Goal: Task Accomplishment & Management: Manage account settings

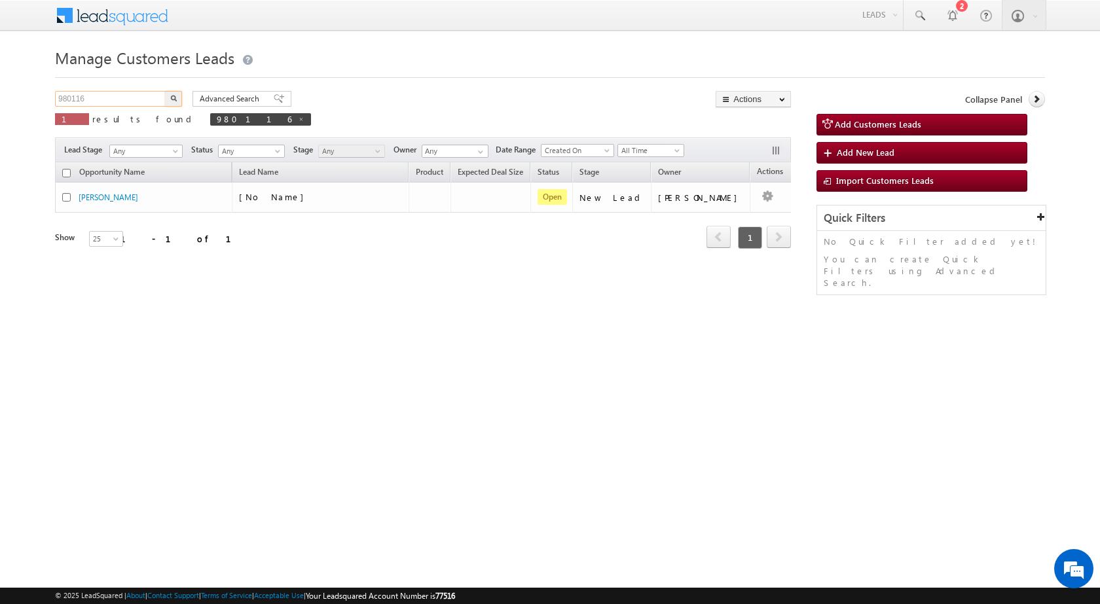
drag, startPoint x: 111, startPoint y: 93, endPoint x: 27, endPoint y: 89, distance: 84.5
click at [27, 89] on body "Menu [PERSON_NAME] sitar a7@ks erve." at bounding box center [550, 185] width 1100 height 371
paste input "71539"
type input "971539"
click at [181, 99] on button "button" at bounding box center [173, 99] width 17 height 16
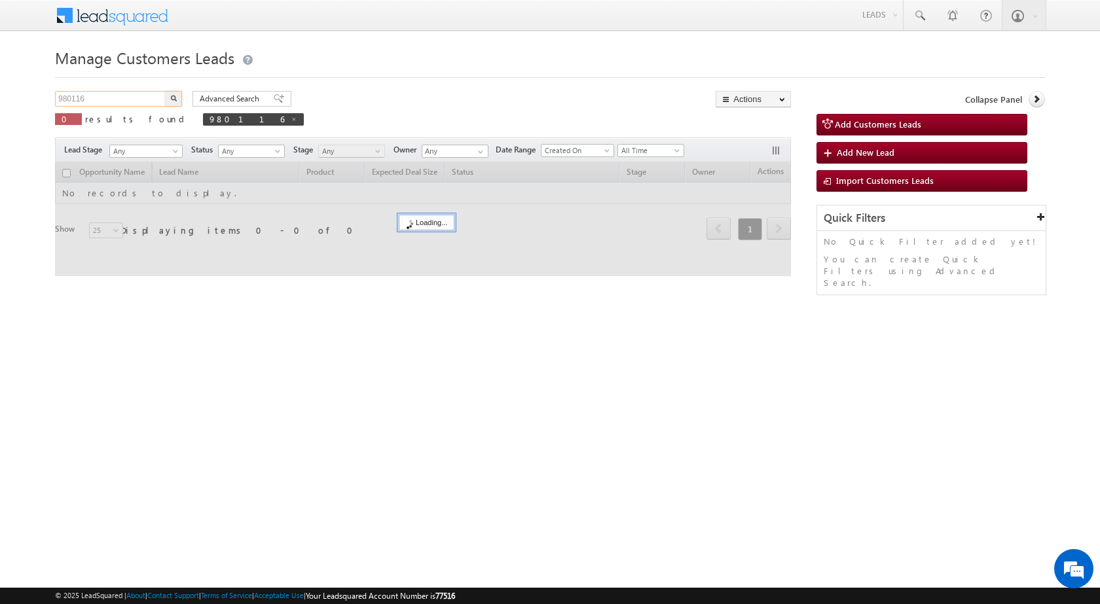
drag, startPoint x: 39, startPoint y: 90, endPoint x: 29, endPoint y: 90, distance: 10.5
click at [29, 90] on body "Menu [PERSON_NAME] sitar a7@ks erve." at bounding box center [550, 185] width 1100 height 371
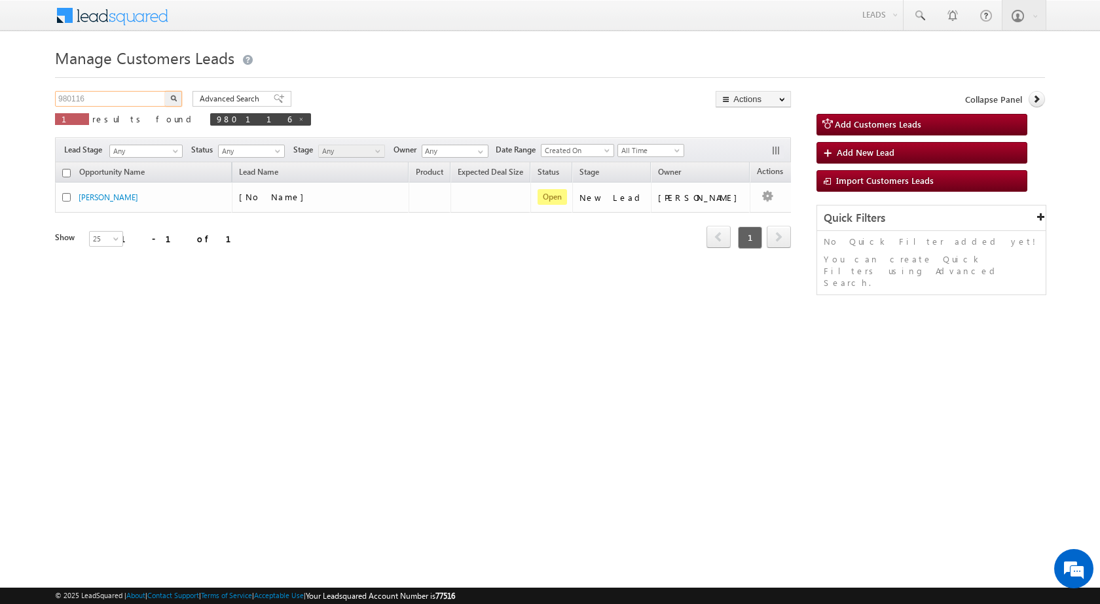
paste input "71539"
type input "971539"
click at [172, 97] on img "button" at bounding box center [173, 98] width 7 height 7
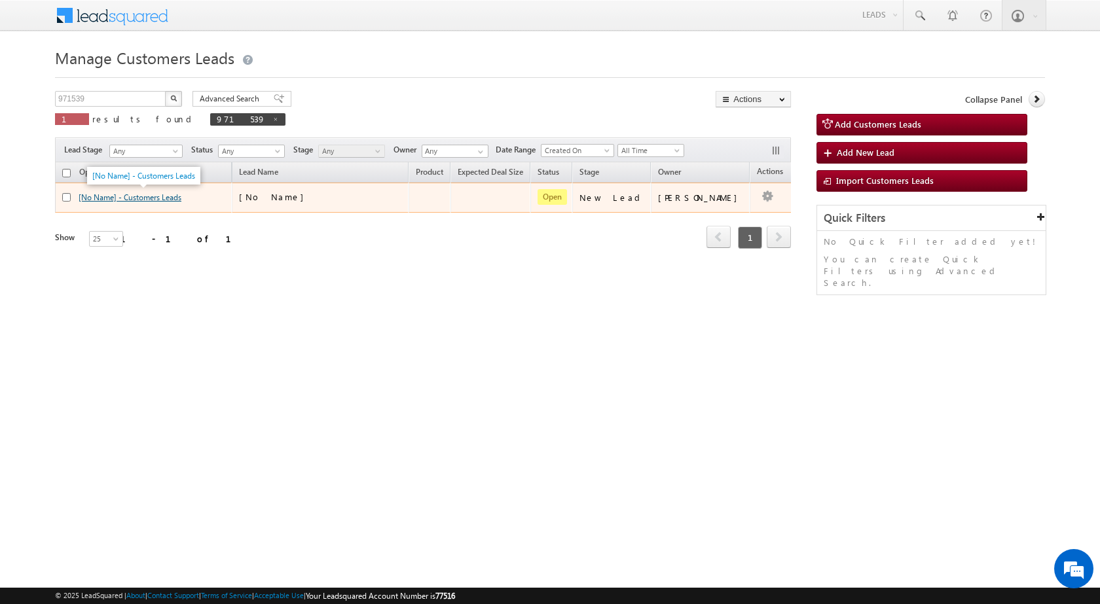
click at [139, 194] on link "[No Name] - Customers Leads" at bounding box center [130, 197] width 103 height 10
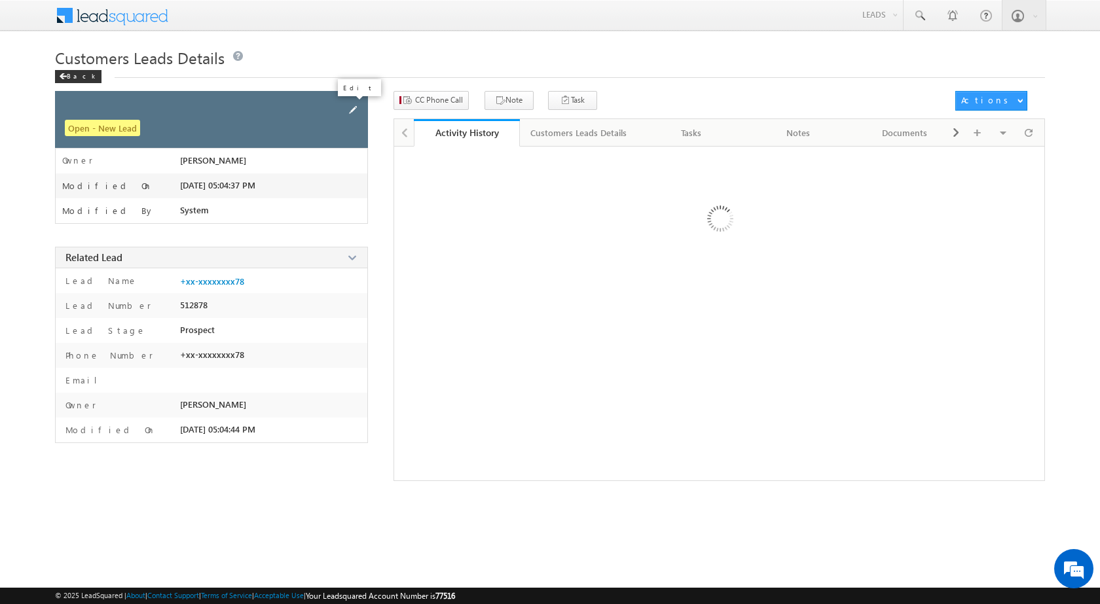
click at [350, 107] on span at bounding box center [353, 110] width 14 height 14
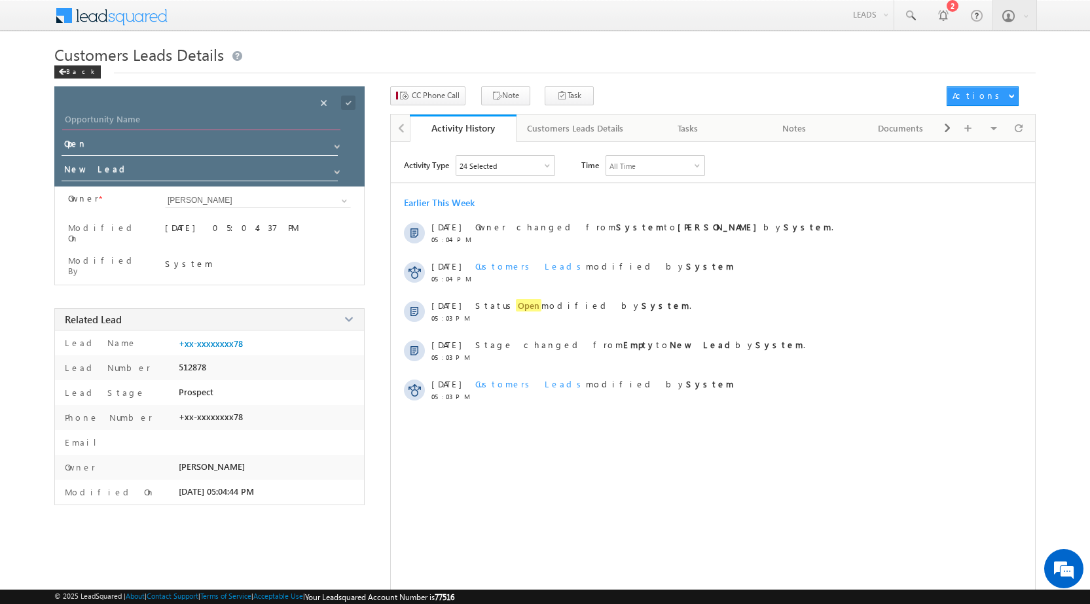
click at [120, 122] on input "Opportunity Name" at bounding box center [201, 121] width 278 height 18
paste input "DINESH KUMAR"
type input "DINESH KUMAR"
click at [342, 99] on div "Save" at bounding box center [359, 89] width 48 height 24
click at [355, 101] on span at bounding box center [348, 103] width 14 height 14
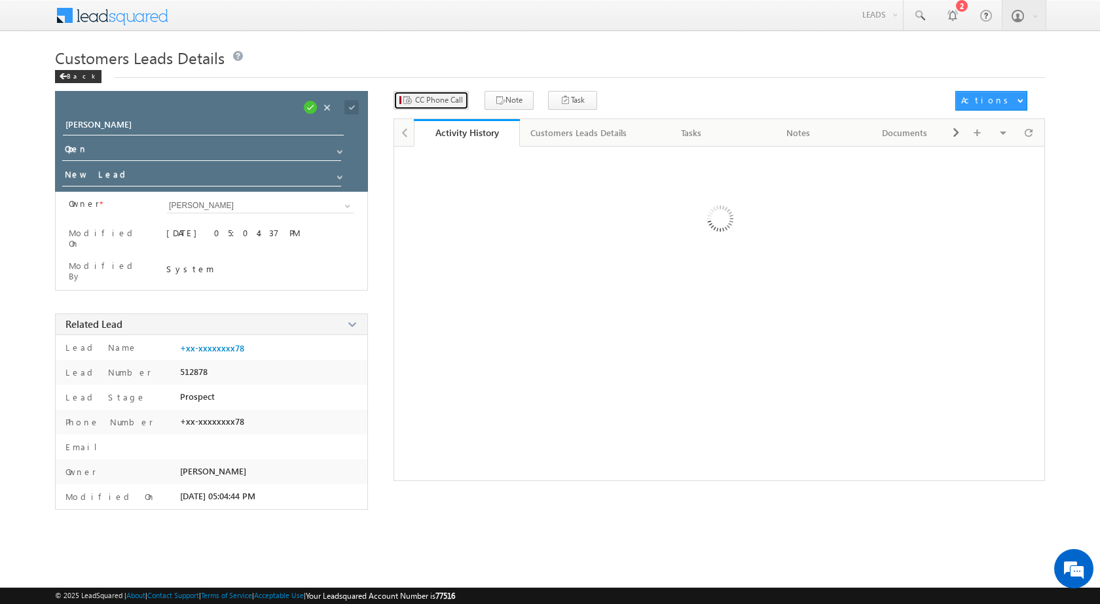
click at [441, 94] on span "CC Phone Call" at bounding box center [439, 100] width 48 height 12
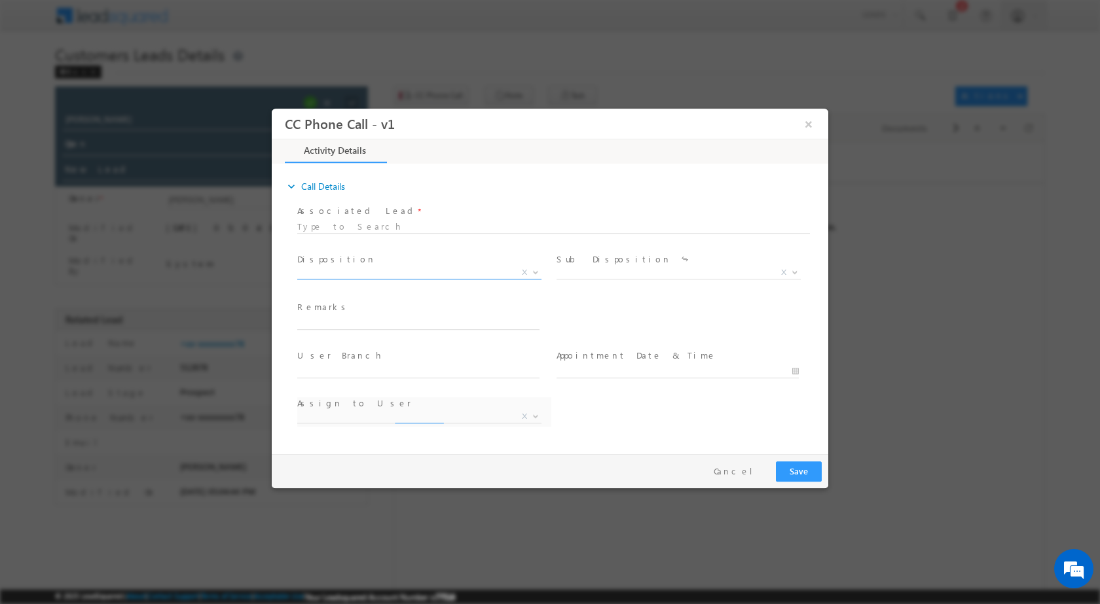
click at [533, 269] on b at bounding box center [536, 271] width 8 height 5
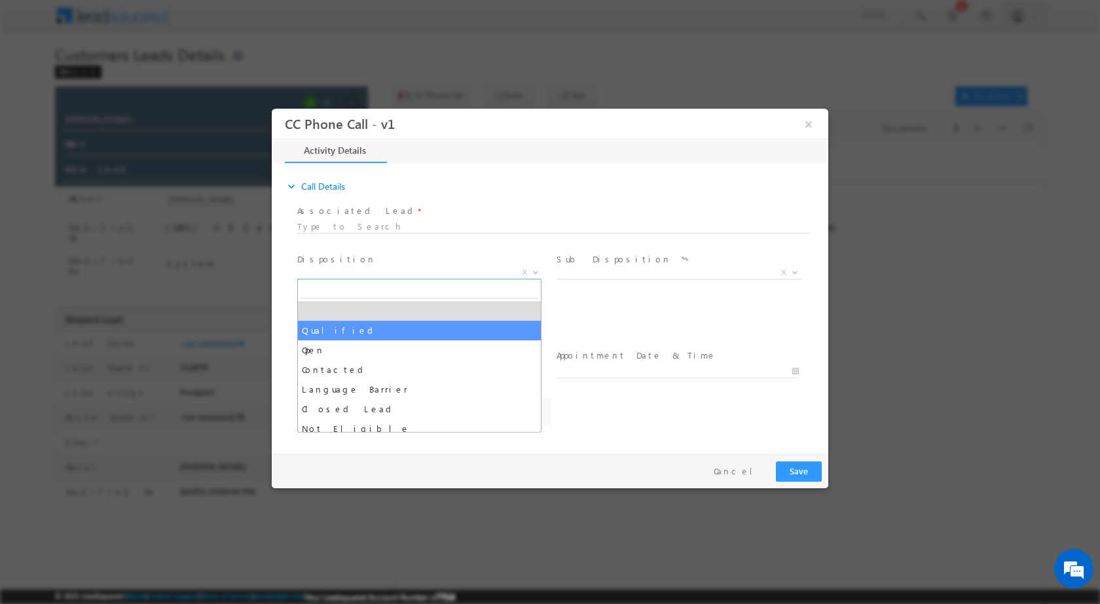
select select "Qualified"
select select "amit.kumar3@sgrlimited.in"
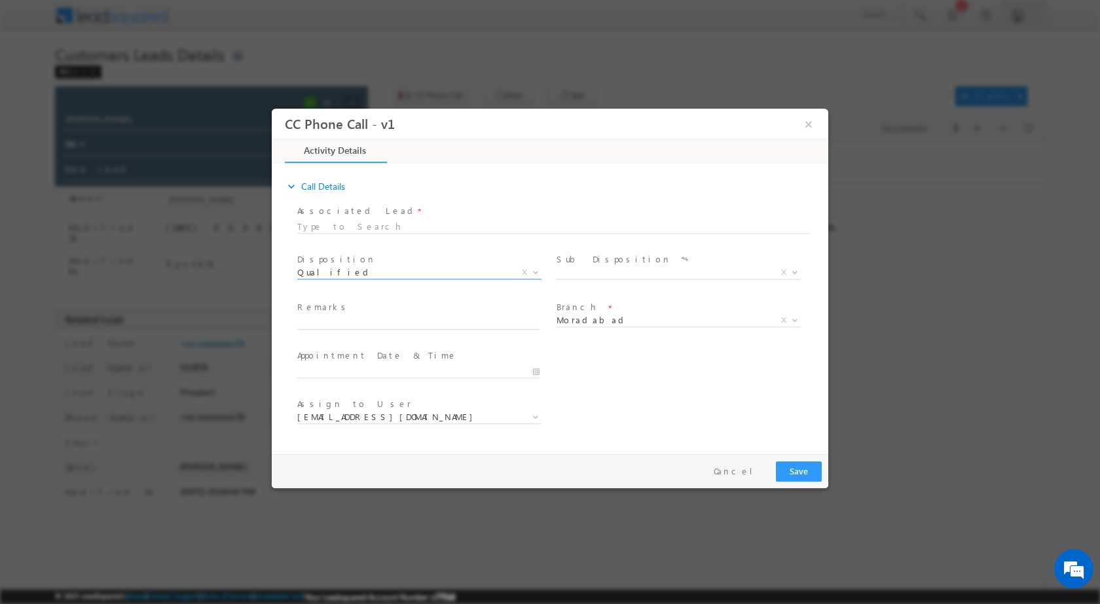
click at [791, 272] on b at bounding box center [795, 271] width 8 height 5
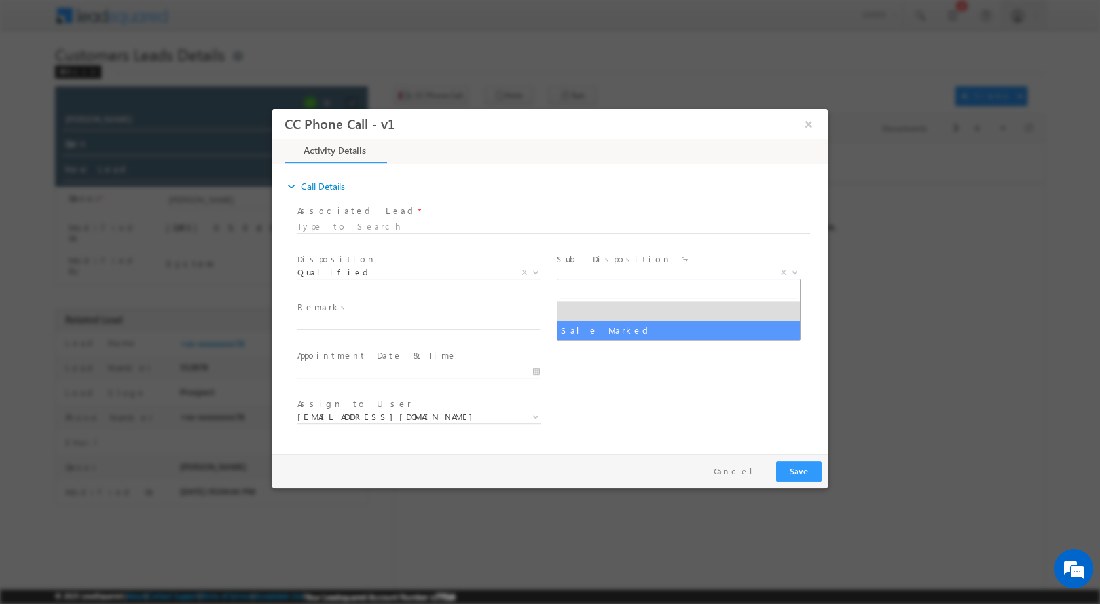
select select "Sale Marked"
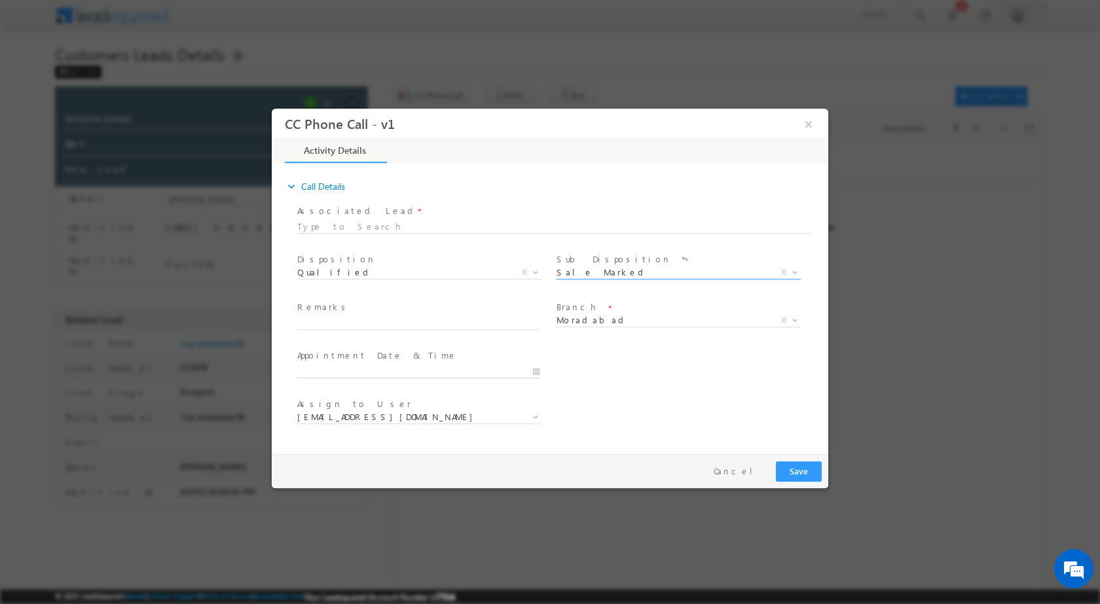
type input "10/10/2025 10:11 AM"
click at [531, 368] on input "10/10/2025 10:11 AM" at bounding box center [418, 371] width 242 height 13
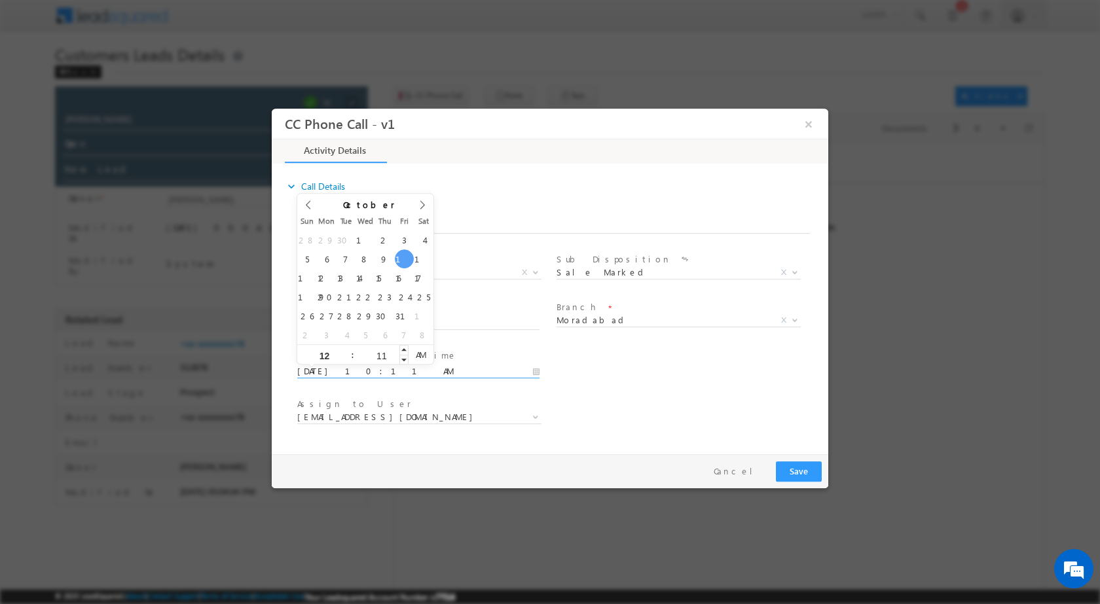
type input "12"
type input "10/10/2025 12:11 AM"
click at [382, 355] on input "11" at bounding box center [381, 355] width 54 height 9
type input "00"
type input "10/10/2025 12:00 PM"
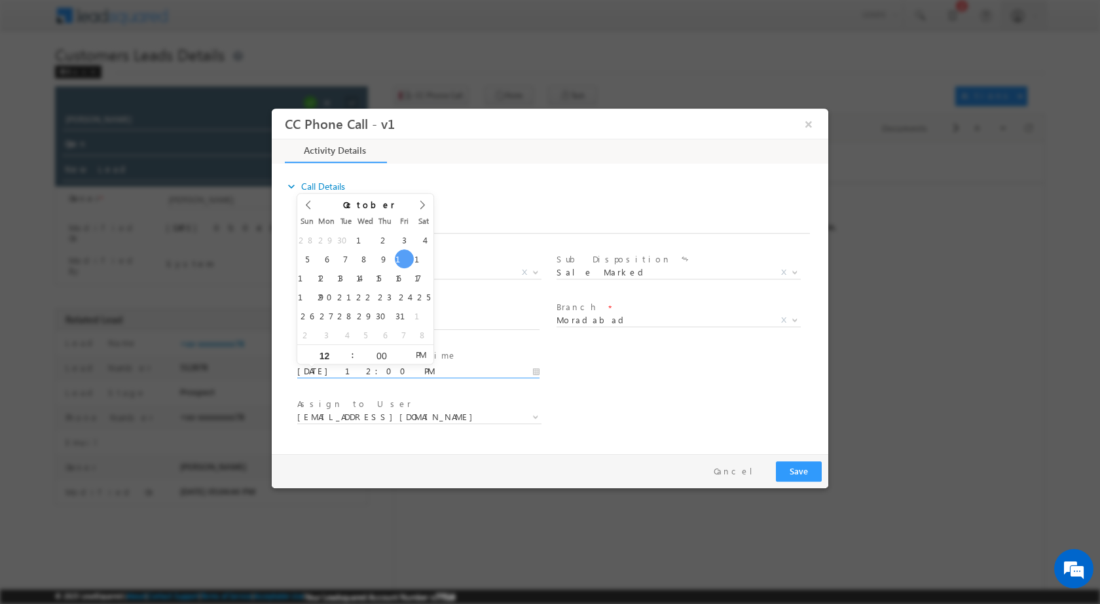
click at [414, 355] on span "PM" at bounding box center [420, 354] width 24 height 20
type input "00"
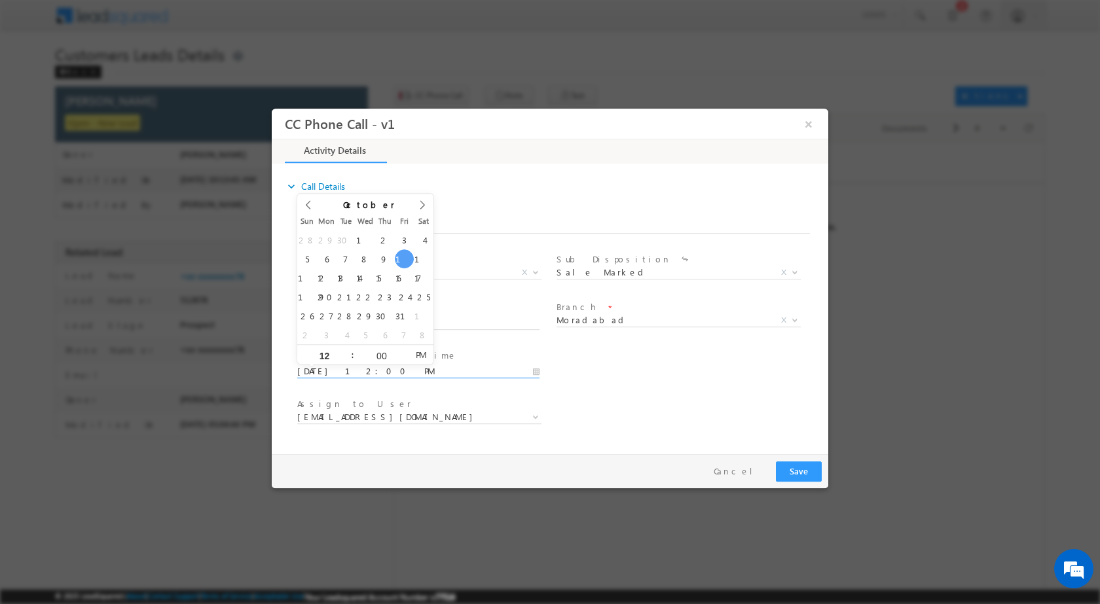
click at [640, 389] on div "User Branch * Appointment Date & Time * 10/10/2025 12:00 PM" at bounding box center [561, 370] width 533 height 48
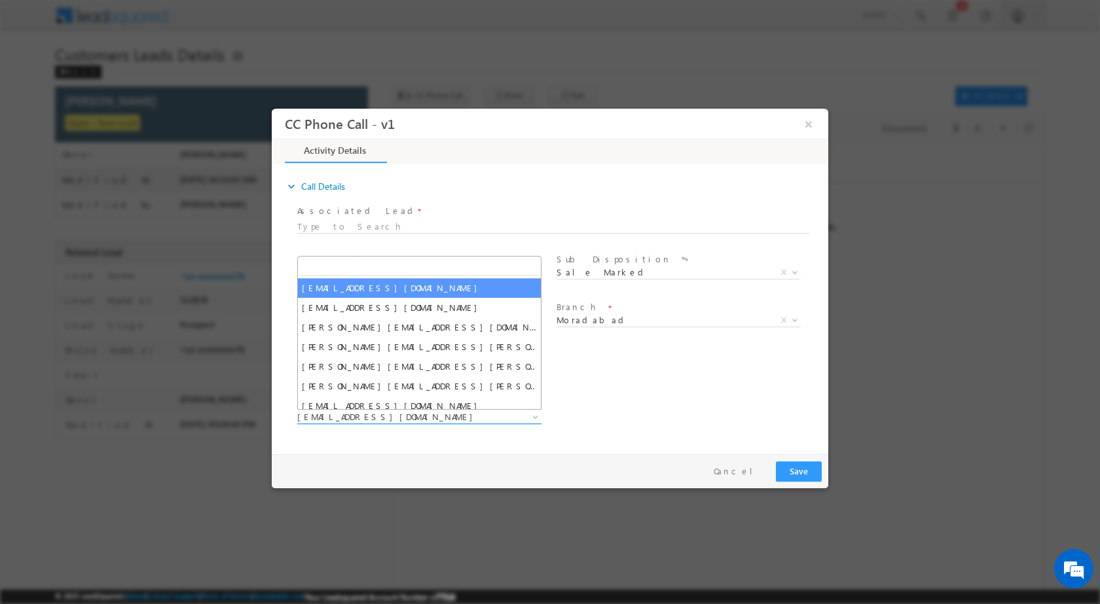
click at [528, 420] on span at bounding box center [534, 416] width 13 height 17
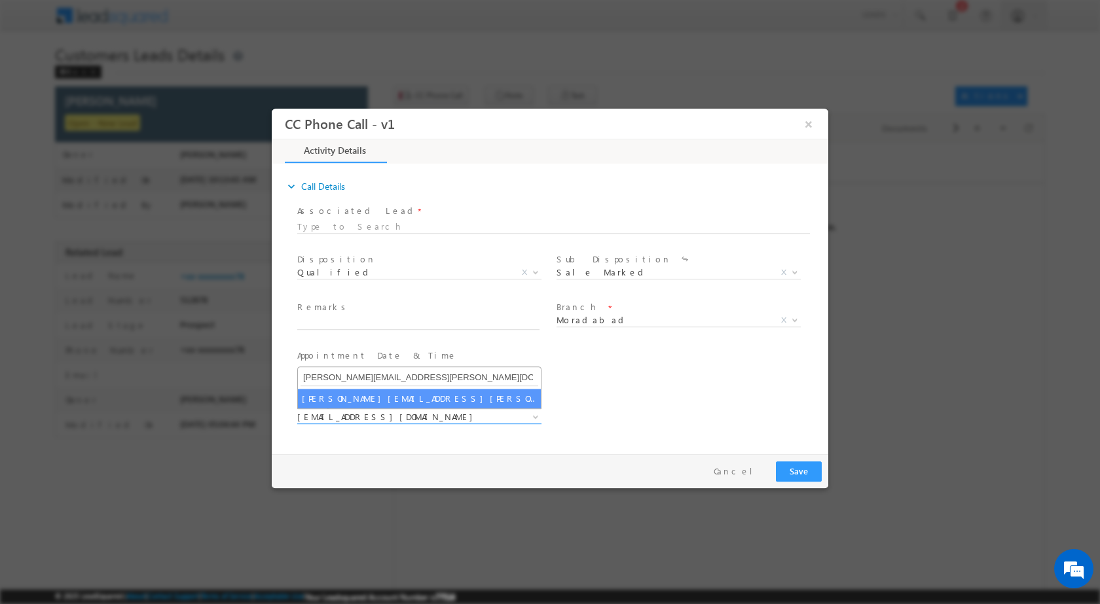
type input "sharfuddin.hussain@sgrlimited.in"
select select "sharfuddin.hussain@sgrlimited.in"
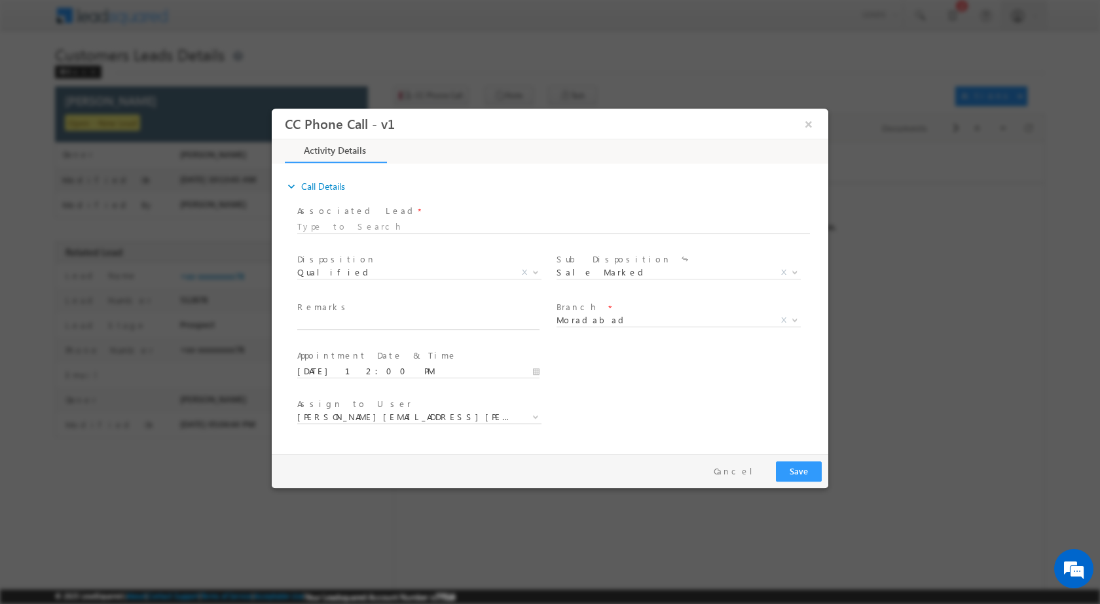
drag, startPoint x: 384, startPoint y: 313, endPoint x: 388, endPoint y: 319, distance: 7.3
click at [384, 314] on div "Remarks *" at bounding box center [424, 315] width 254 height 30
click at [389, 323] on input "text" at bounding box center [418, 322] width 242 height 13
paste input "10/10-Customer Name is DINESH KUMAR Customer age is 31 yrs Loan type is Constru…"
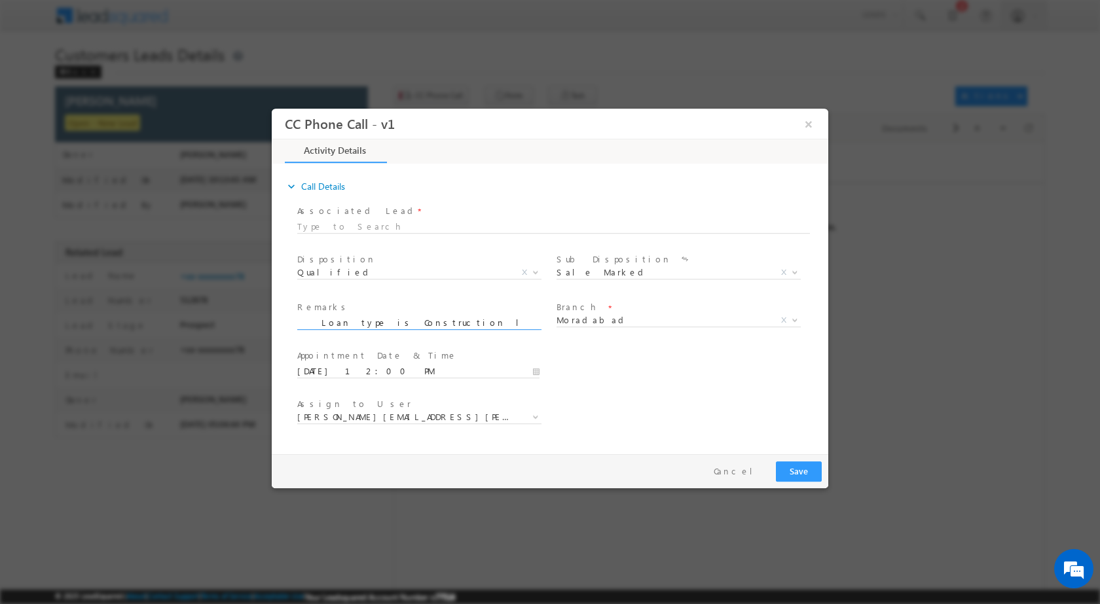
type input "10/10-Customer Name is DINESH KUMAR Customer age is 31 yrs Loan type is Constru…"
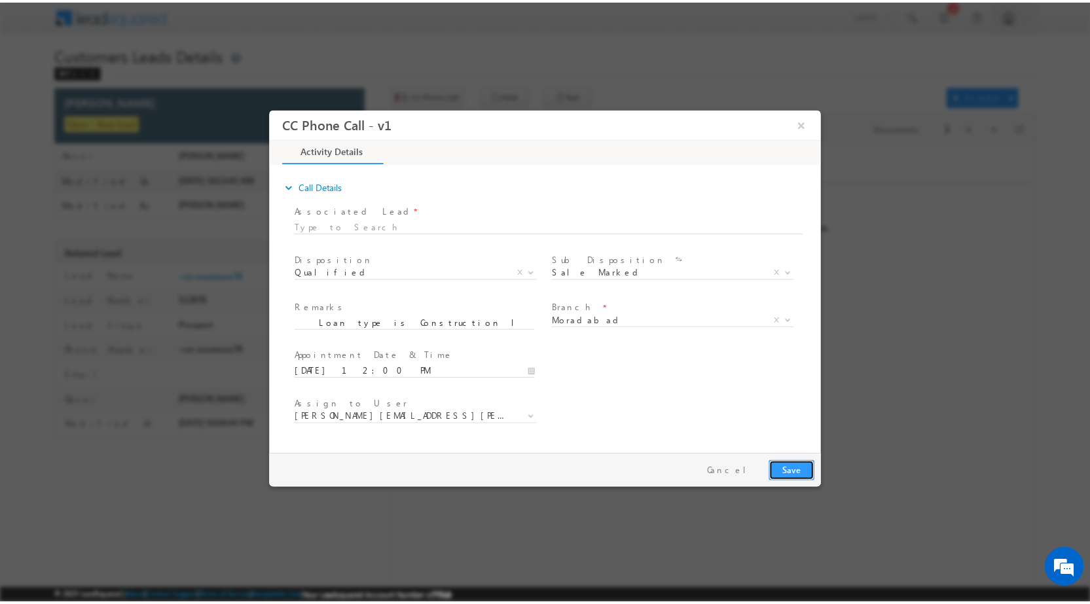
scroll to position [0, 0]
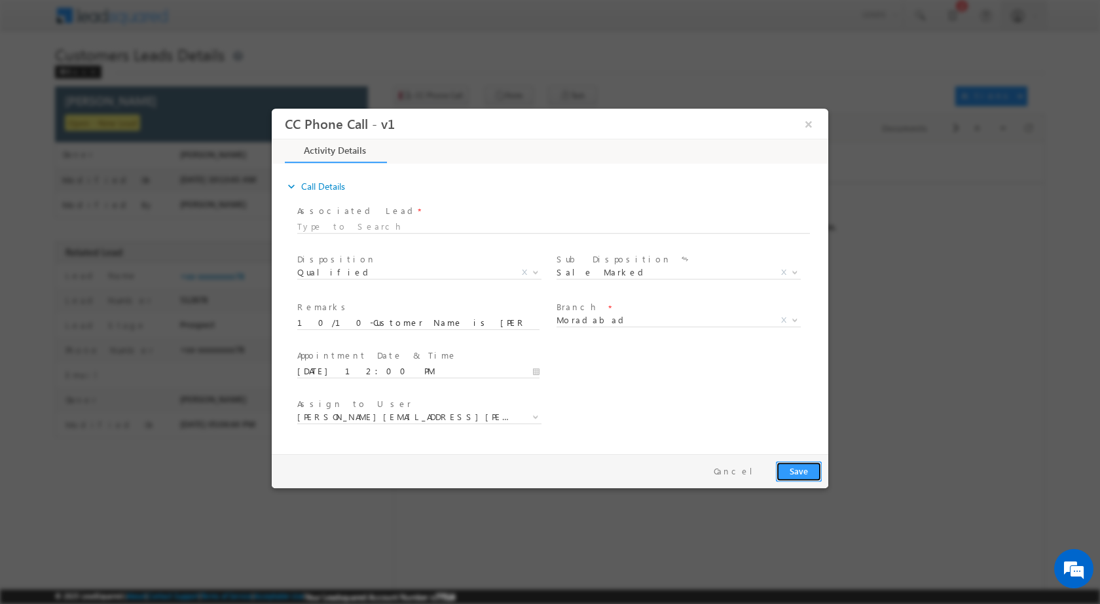
click at [808, 475] on button "Save" at bounding box center [799, 471] width 46 height 20
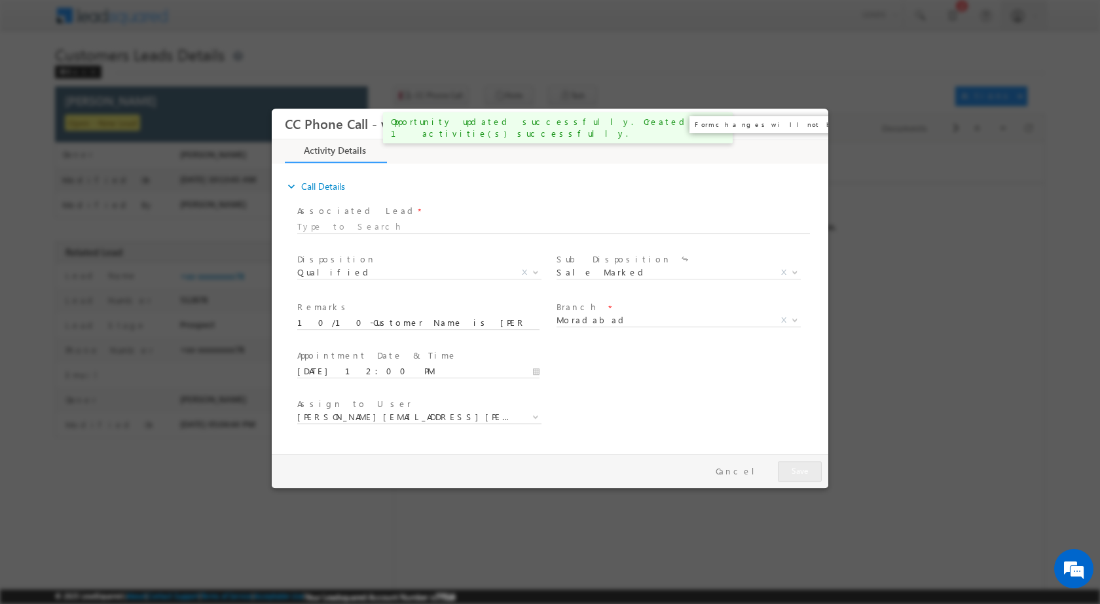
click at [821, 121] on div "CC Phone Call - v1 ×" at bounding box center [555, 124] width 540 height 26
click at [817, 121] on button "×" at bounding box center [808, 123] width 22 height 24
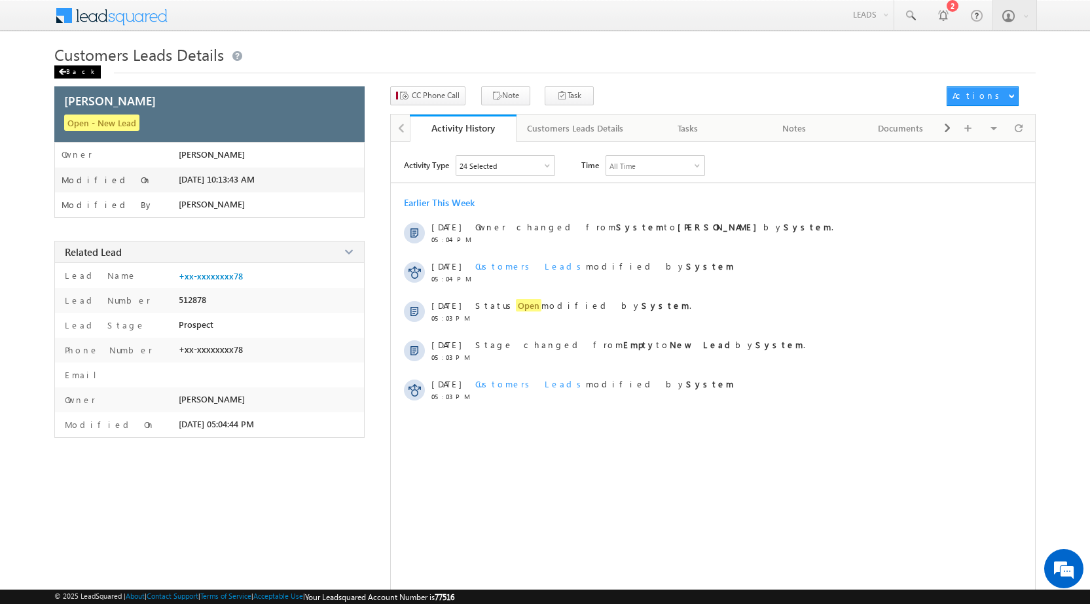
click at [81, 71] on div "Back" at bounding box center [77, 71] width 46 height 13
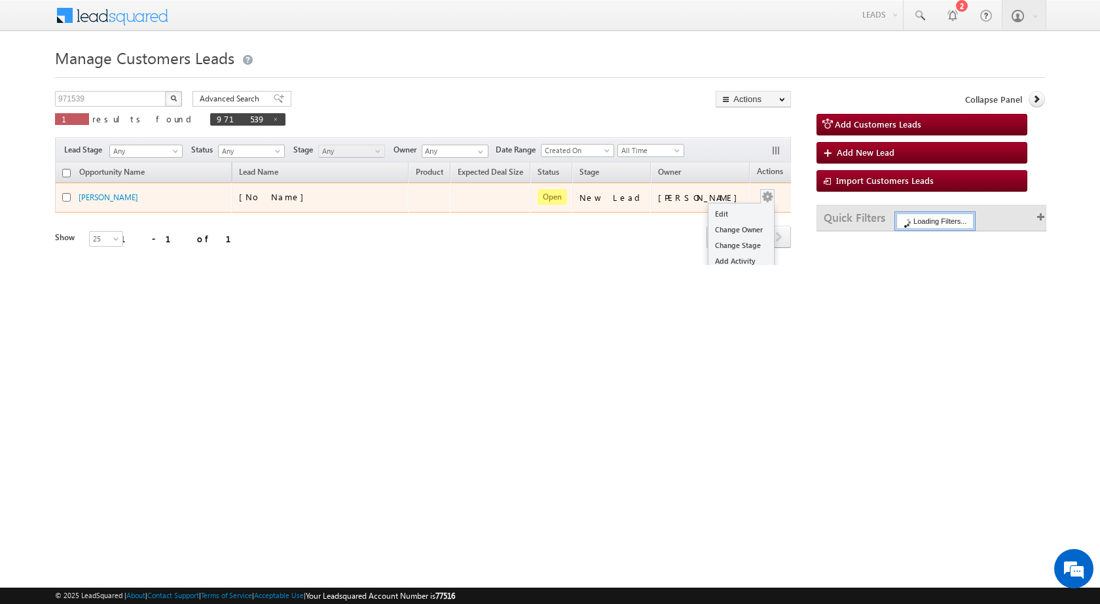
click at [761, 197] on button "button" at bounding box center [767, 196] width 13 height 13
click at [736, 211] on link "Edit" at bounding box center [740, 214] width 65 height 16
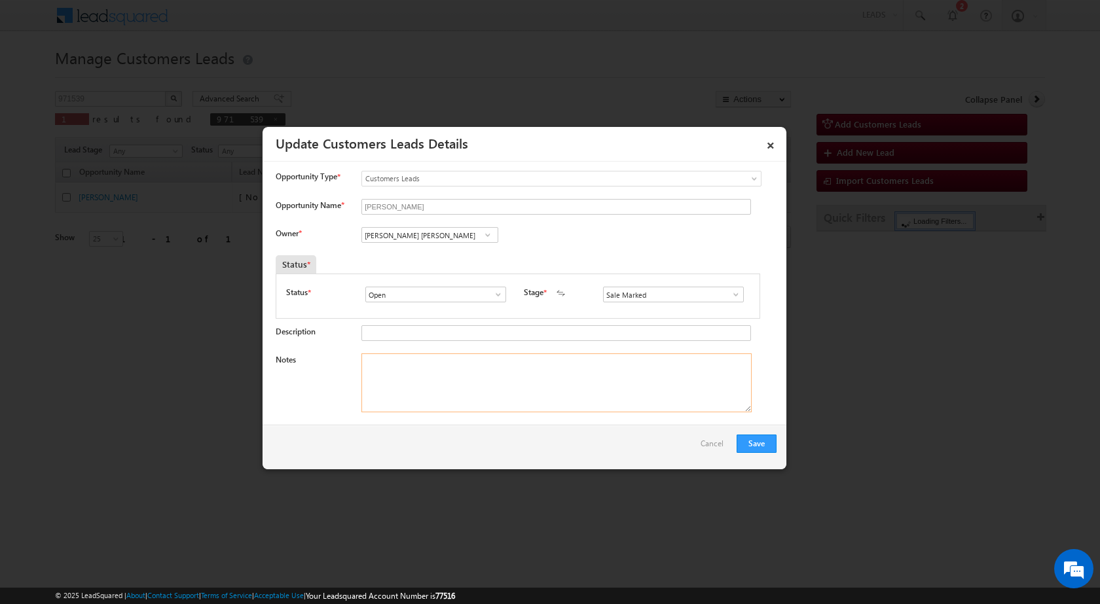
click at [520, 410] on textarea "Notes" at bounding box center [556, 382] width 390 height 59
paste textarea "10/10-Customer Name is DINESH KUMAR Customer age is 31 yrs Loan type is Constru…"
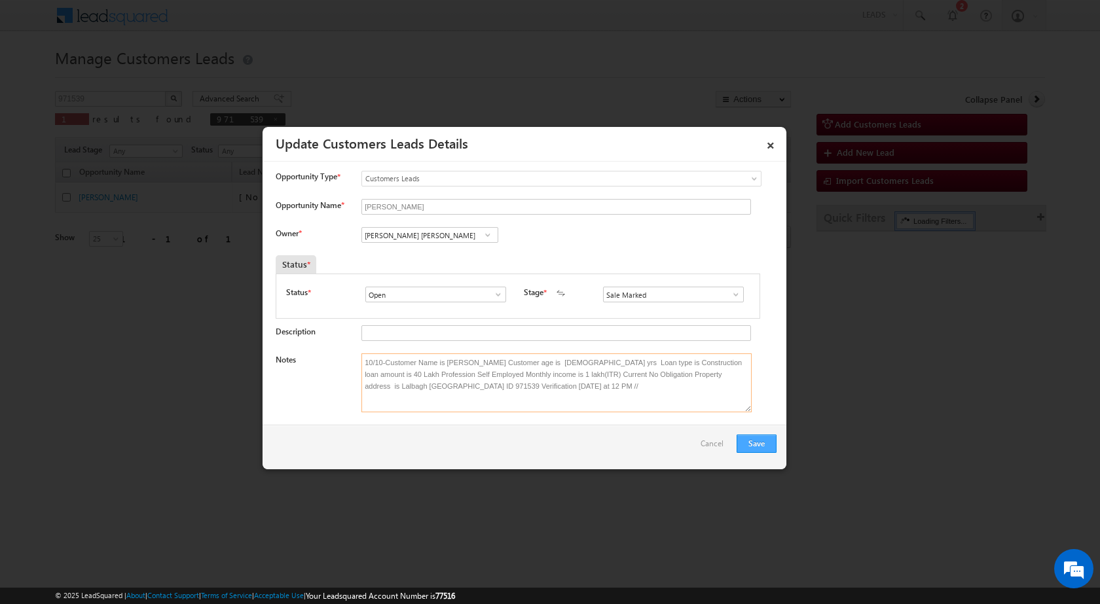
type textarea "10/10-Customer Name is DINESH KUMAR Customer age is 31 yrs Loan type is Constru…"
click at [773, 448] on button "Save" at bounding box center [756, 444] width 40 height 18
